Goal: Task Accomplishment & Management: Manage account settings

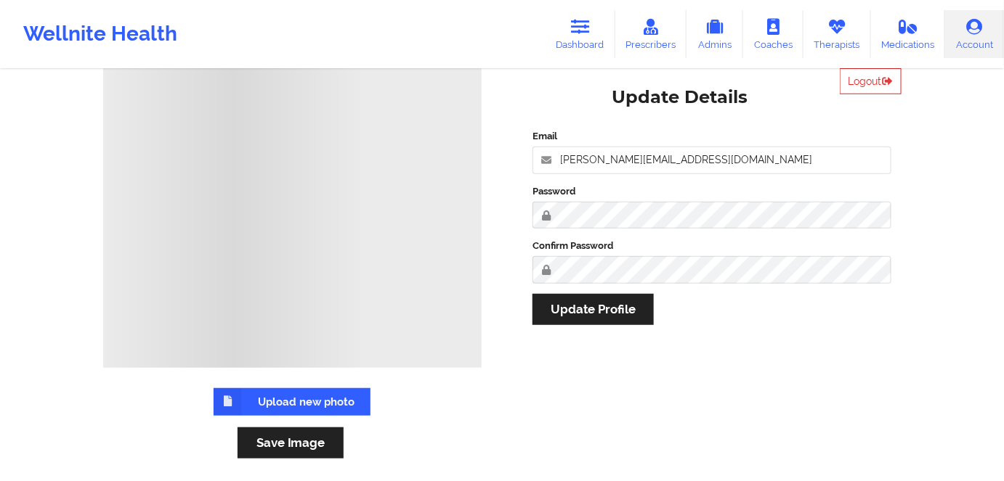
scroll to position [131, 0]
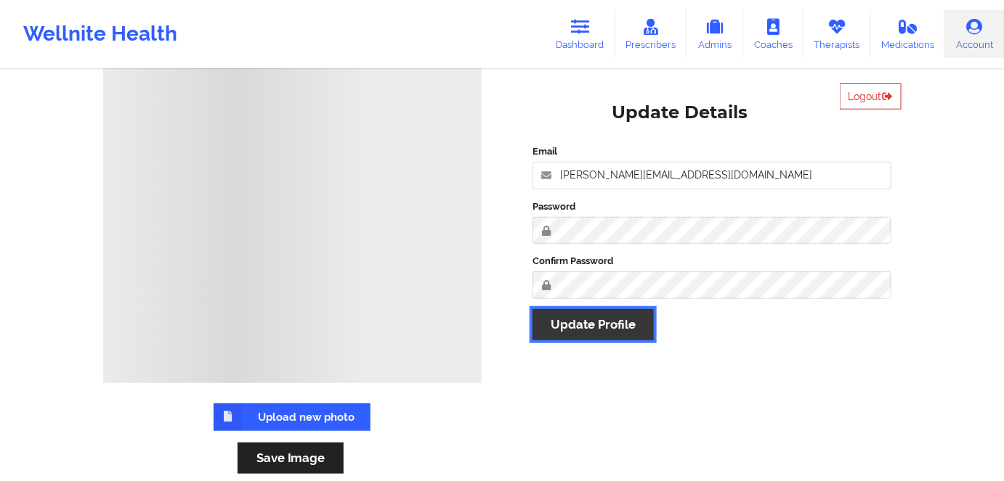
click at [595, 328] on button "Update Profile" at bounding box center [592, 324] width 121 height 31
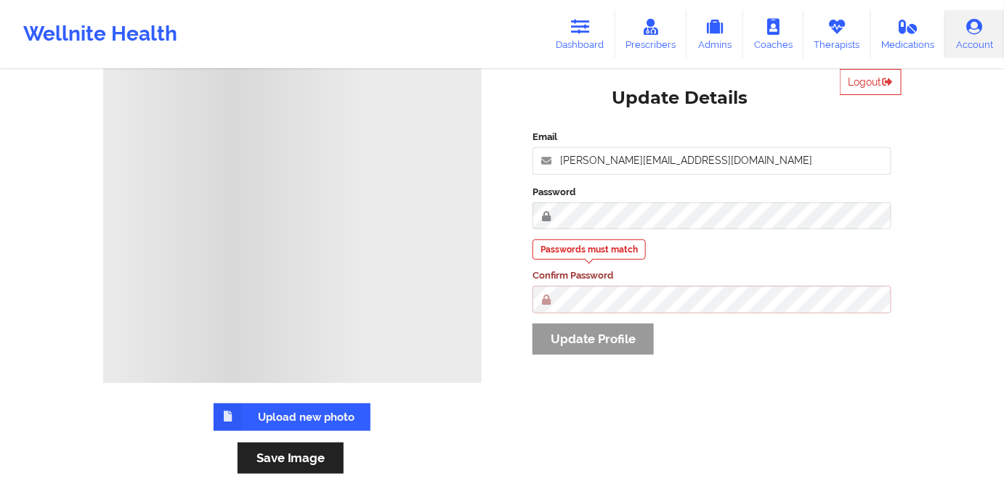
click at [571, 348] on div "Email [PERSON_NAME][EMAIL_ADDRESS][DOMAIN_NAME] Password Passwords must match C…" at bounding box center [711, 248] width 379 height 256
click at [596, 347] on div "Email [PERSON_NAME][EMAIL_ADDRESS][DOMAIN_NAME] Password Passwords must match C…" at bounding box center [711, 248] width 379 height 256
click at [655, 392] on div "Logout Update Details Email [PERSON_NAME][EMAIL_ADDRESS][DOMAIN_NAME] Password …" at bounding box center [712, 222] width 420 height 346
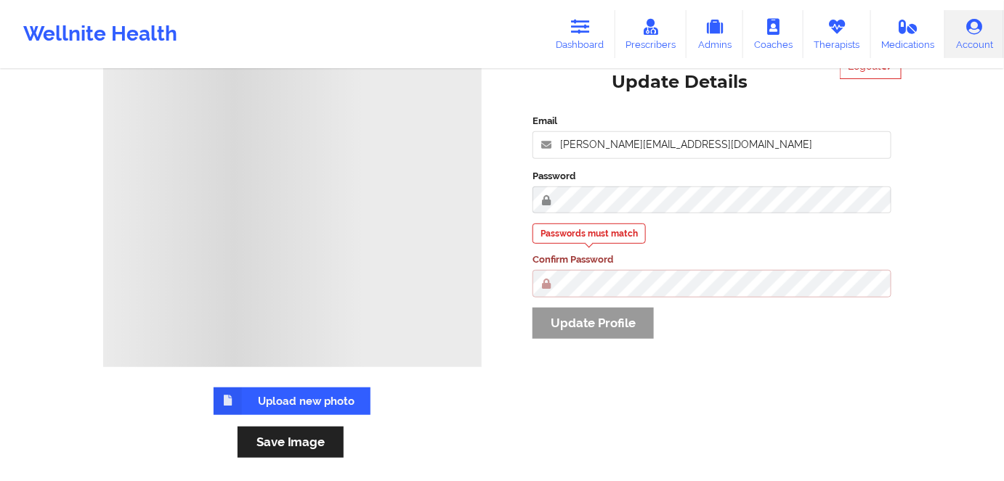
scroll to position [81, 0]
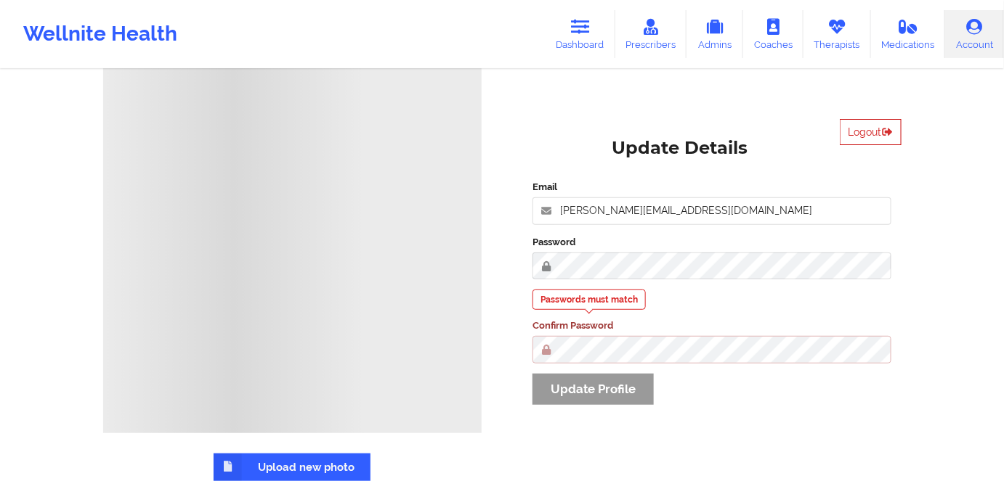
click at [868, 131] on button "Logout" at bounding box center [871, 132] width 62 height 26
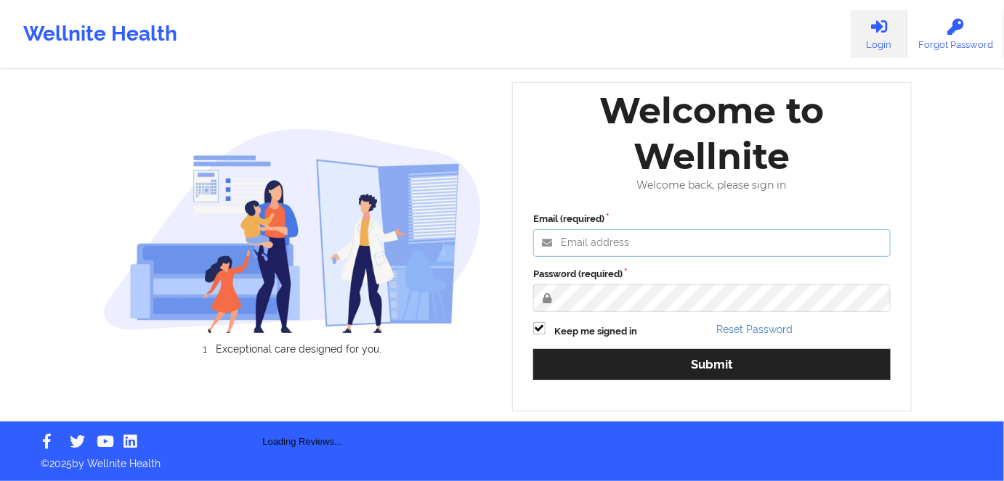
type input "[PERSON_NAME][EMAIL_ADDRESS][DOMAIN_NAME]"
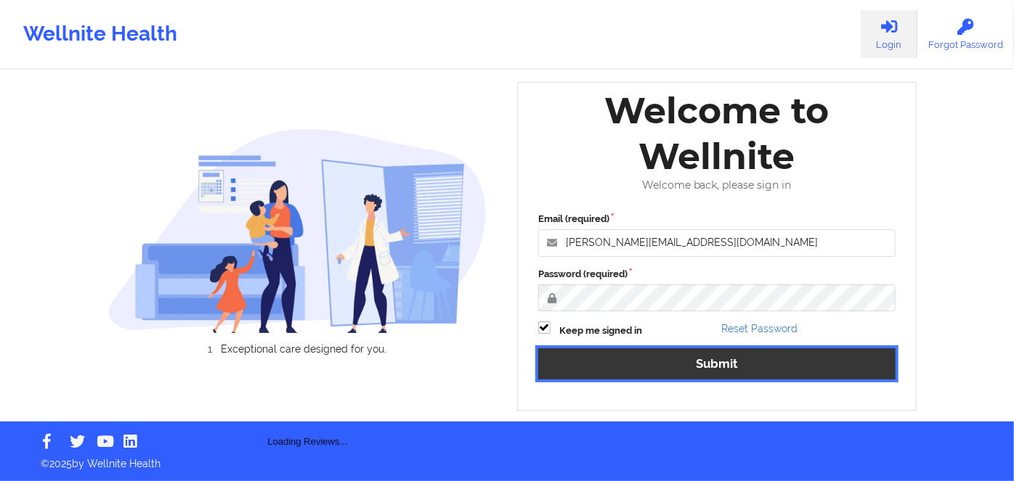
click at [712, 370] on button "Submit" at bounding box center [716, 364] width 357 height 31
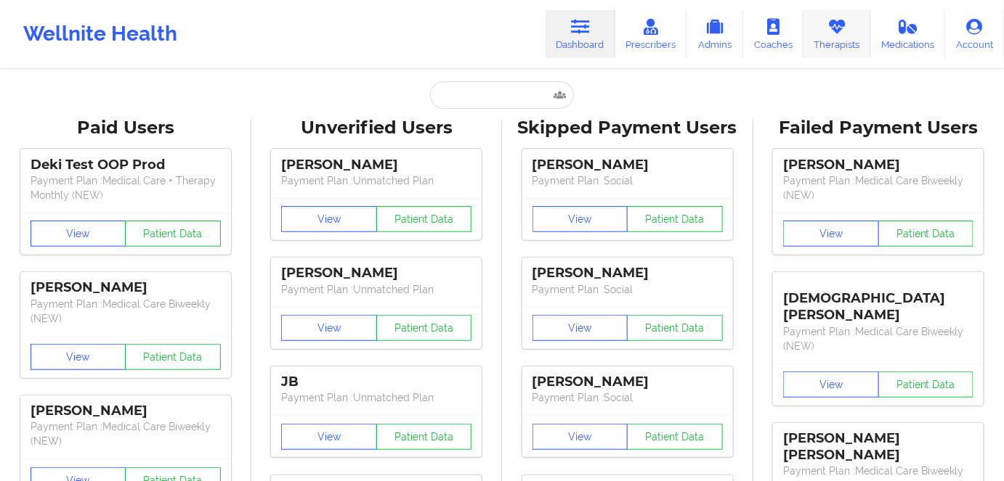
click at [840, 41] on link "Therapists" at bounding box center [837, 34] width 68 height 48
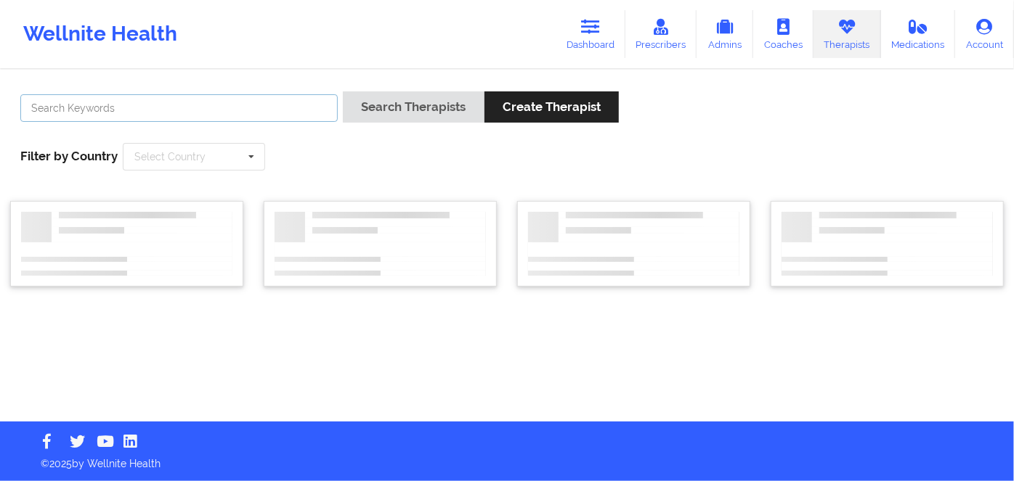
click at [265, 113] on input "text" at bounding box center [178, 108] width 317 height 28
type input "[US_STATE][PERSON_NAME]"
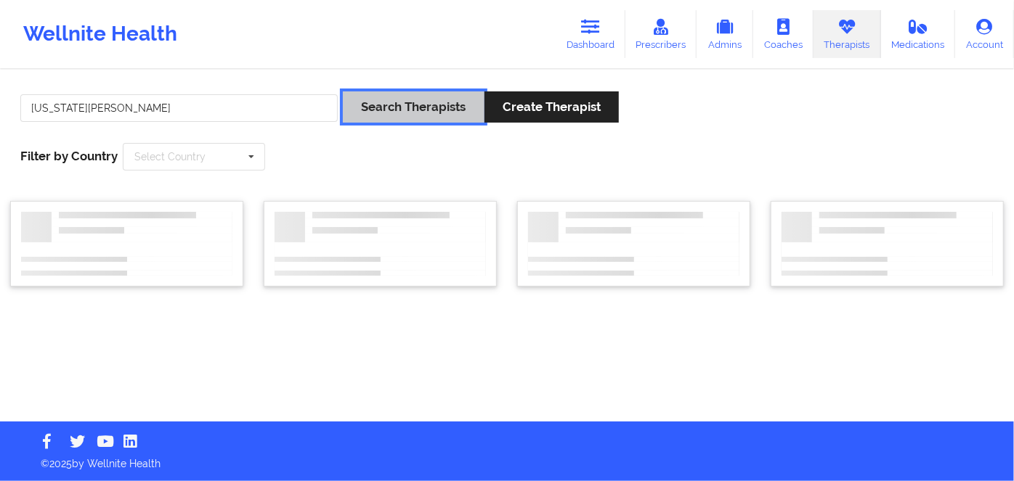
click at [442, 102] on button "Search Therapists" at bounding box center [413, 107] width 141 height 31
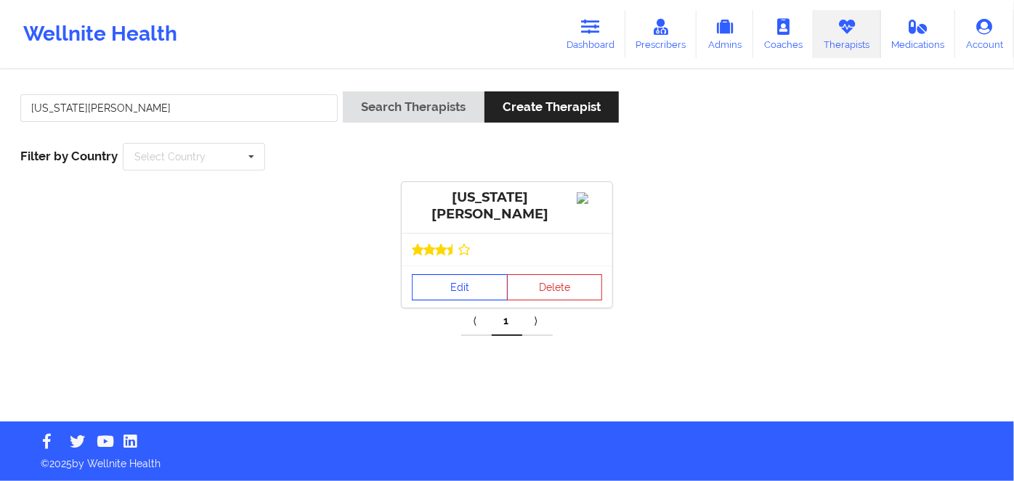
click at [455, 289] on link "Edit" at bounding box center [460, 288] width 96 height 26
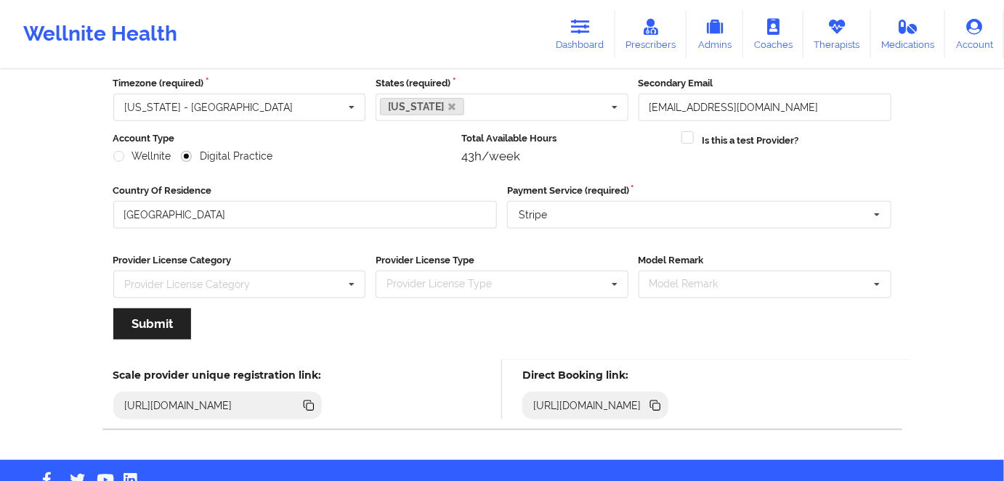
scroll to position [168, 0]
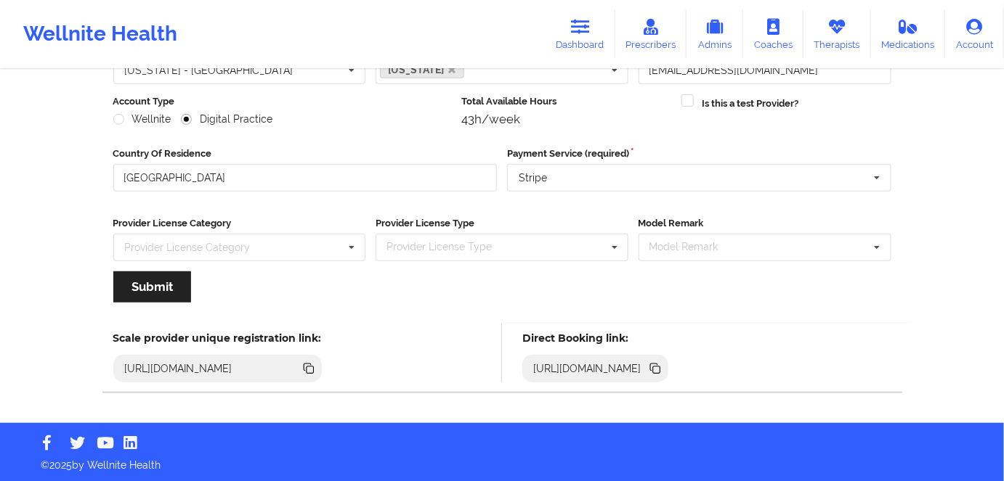
click at [668, 336] on h5 "Direct Booking link:" at bounding box center [595, 338] width 146 height 13
click at [660, 371] on icon at bounding box center [656, 370] width 7 height 7
